Goal: Check status: Check status

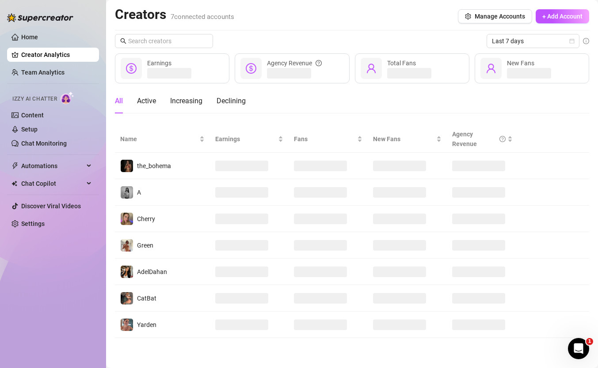
click at [63, 45] on ul "Home Creator Analytics Team Analytics Izzy AI Chatter Content Setup Chat Monito…" at bounding box center [53, 131] width 92 height 208
click at [38, 37] on link "Home" at bounding box center [29, 37] width 17 height 7
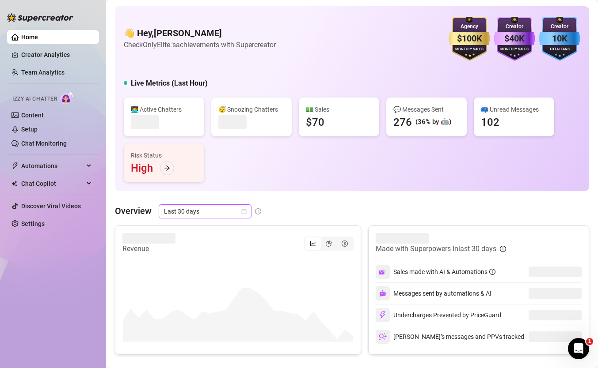
click at [220, 207] on span "Last 30 days" at bounding box center [205, 211] width 82 height 13
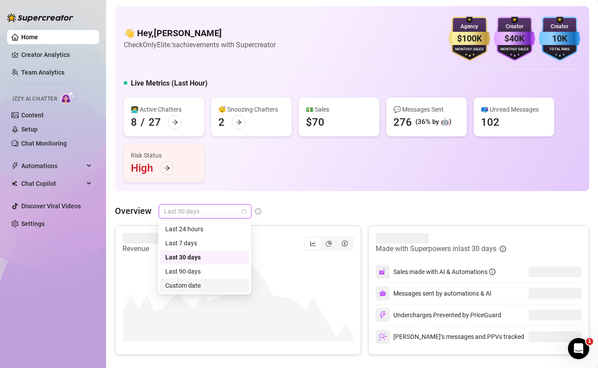
click at [212, 288] on div "Custom date" at bounding box center [204, 286] width 79 height 10
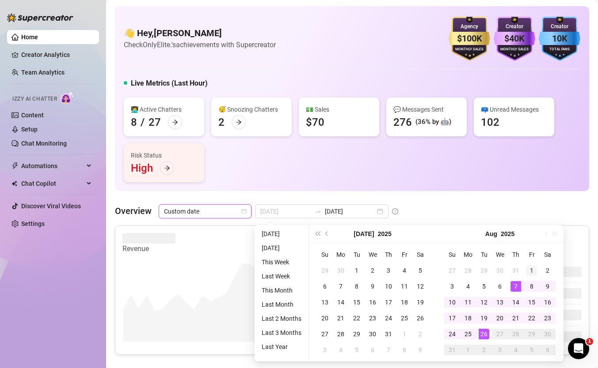
type input "[DATE]"
click at [531, 273] on div "1" at bounding box center [531, 271] width 11 height 11
type input "[DATE]"
click at [480, 335] on div "26" at bounding box center [483, 334] width 11 height 11
type input "[DATE]"
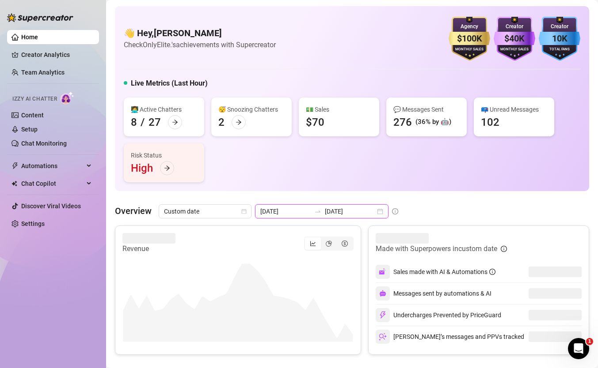
click at [343, 209] on input "[DATE]" at bounding box center [350, 212] width 50 height 10
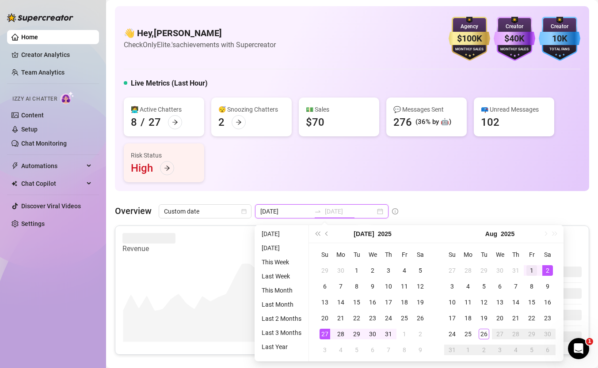
type input "[DATE]"
click at [535, 266] on div "1" at bounding box center [531, 271] width 11 height 11
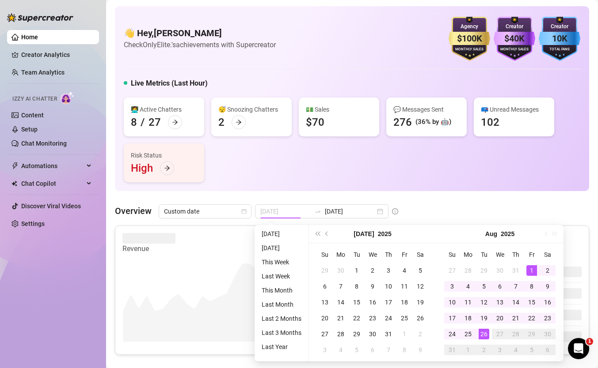
click at [484, 337] on div "26" at bounding box center [483, 334] width 11 height 11
type input "[DATE]"
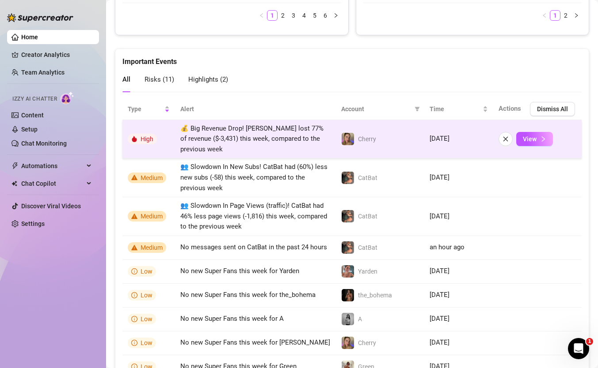
scroll to position [571, 0]
